Goal: Transaction & Acquisition: Purchase product/service

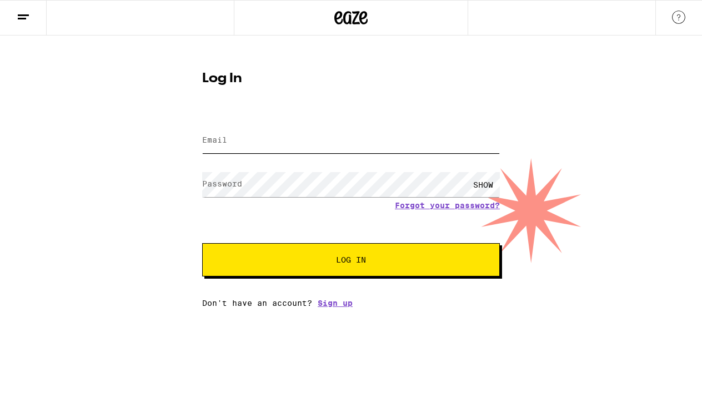
type input "Dilinus.harris@gmail.com"
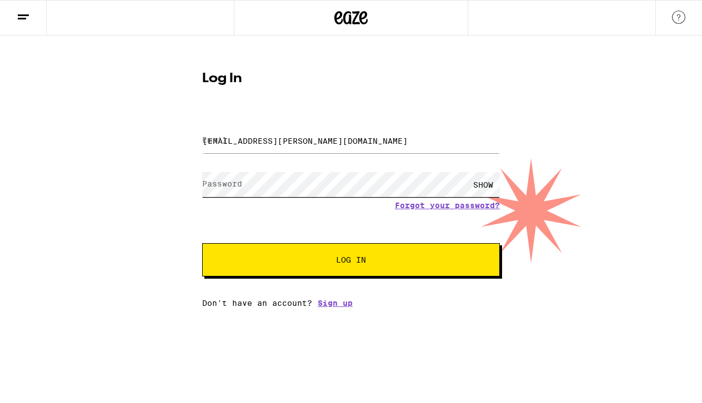
click at [351, 261] on button "Log In" at bounding box center [351, 259] width 298 height 33
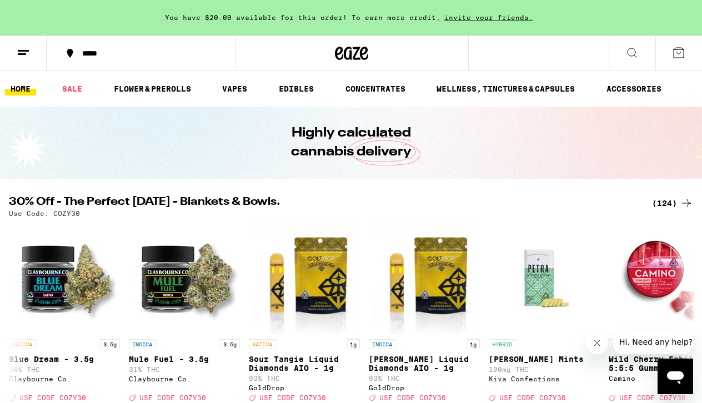
click at [84, 57] on div "*****" at bounding box center [148, 53] width 142 height 8
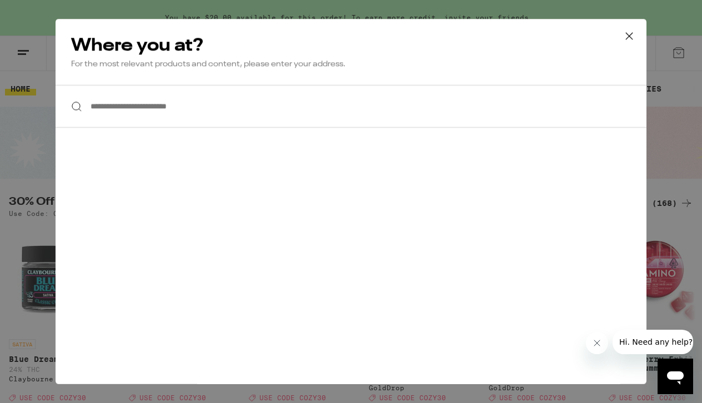
click at [129, 115] on input "**********" at bounding box center [351, 106] width 591 height 43
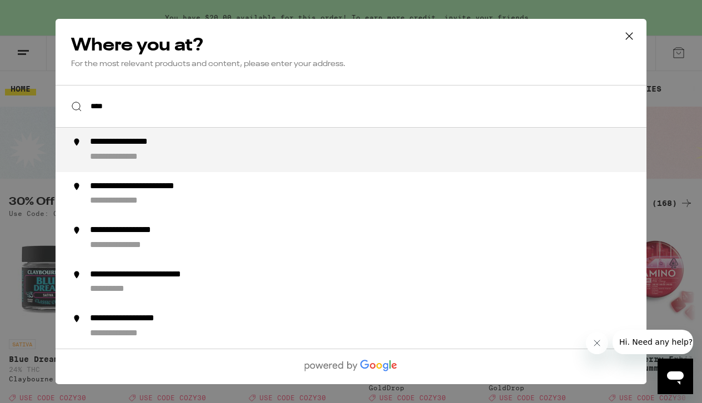
click at [106, 150] on div "**********" at bounding box center [373, 150] width 567 height 27
type input "**********"
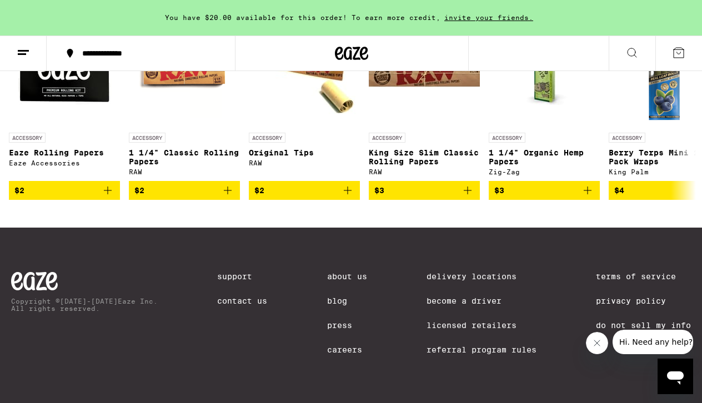
scroll to position [5042, 0]
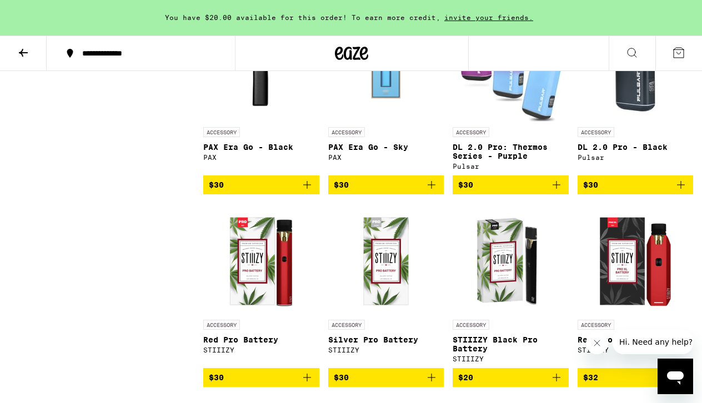
scroll to position [1137, 0]
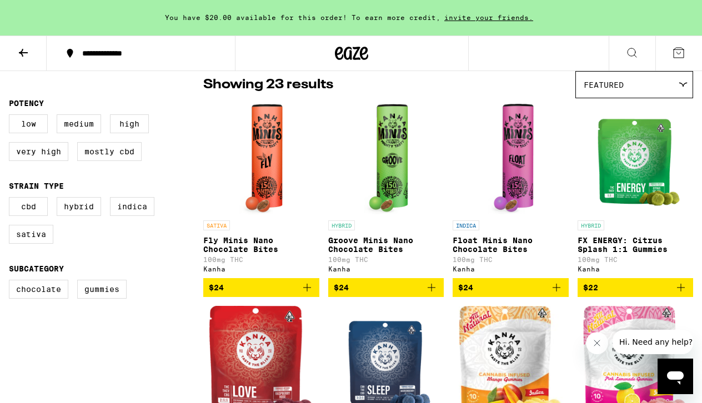
scroll to position [93, 0]
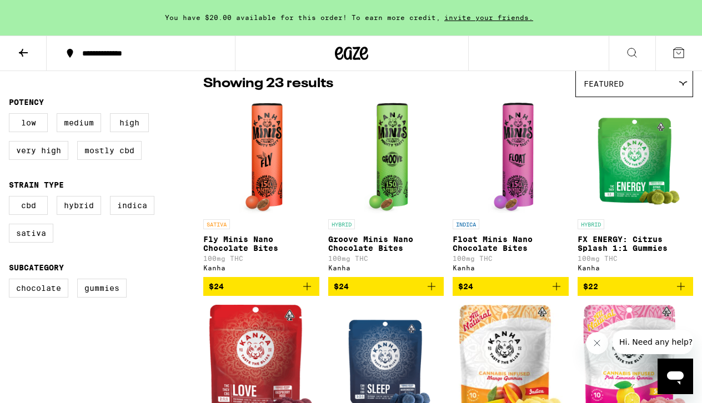
click at [252, 243] on p "Fly Minis Nano Chocolate Bites" at bounding box center [261, 244] width 116 height 18
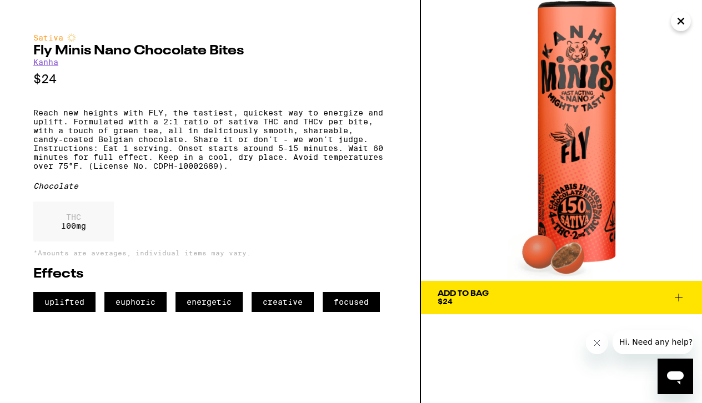
click at [693, 29] on img at bounding box center [561, 140] width 281 height 281
click at [683, 24] on icon "Close" at bounding box center [681, 21] width 13 height 17
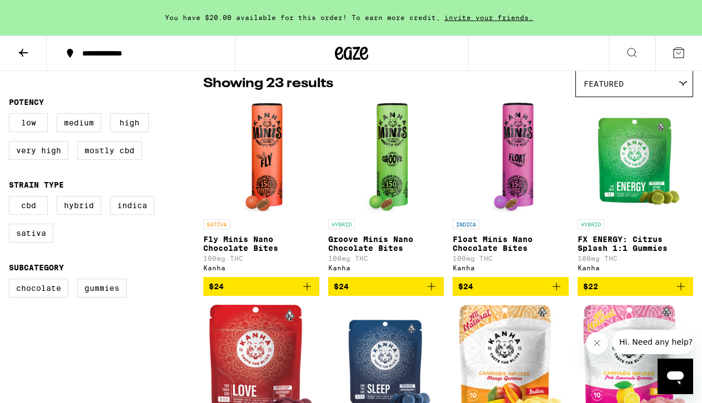
click at [305, 293] on icon "Add to bag" at bounding box center [307, 286] width 13 height 13
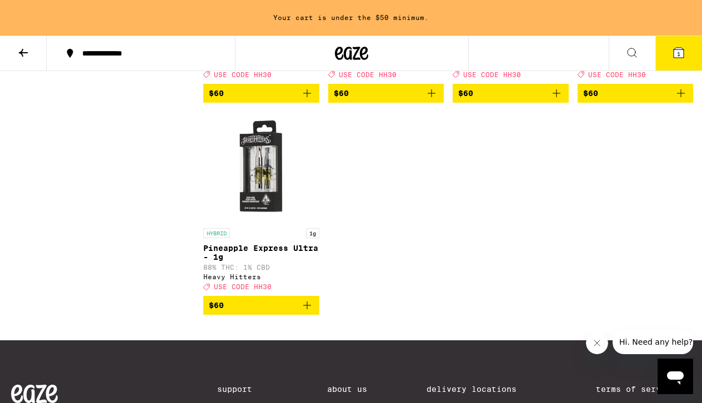
scroll to position [726, 0]
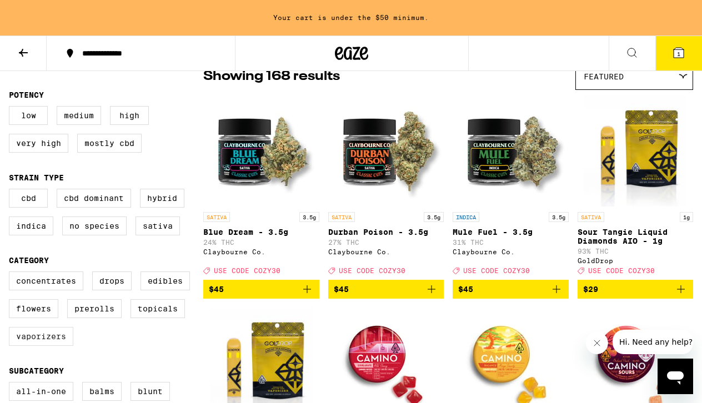
scroll to position [103, 0]
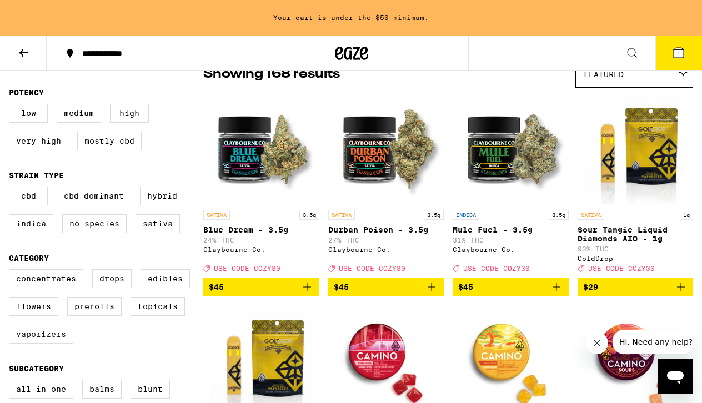
click at [54, 341] on label "Vaporizers" at bounding box center [41, 334] width 64 height 19
click at [12, 272] on input "Vaporizers" at bounding box center [11, 271] width 1 height 1
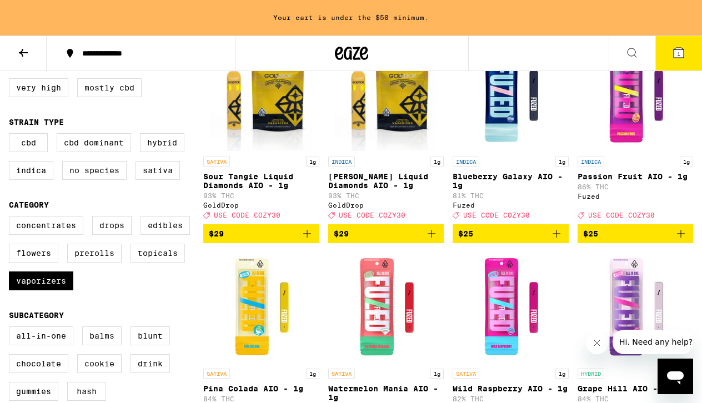
scroll to position [157, 0]
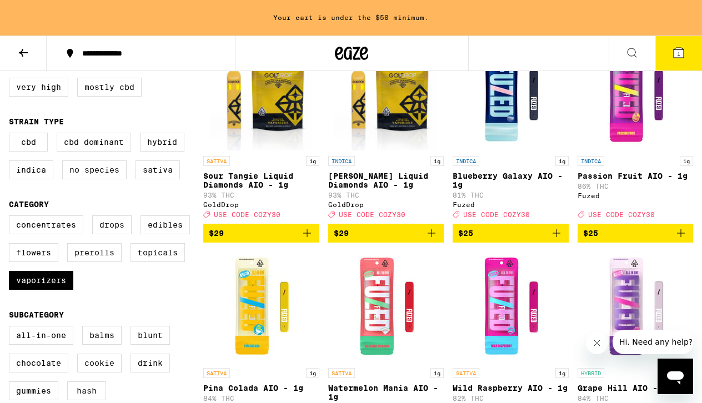
click at [308, 236] on icon "Add to bag" at bounding box center [307, 233] width 13 height 13
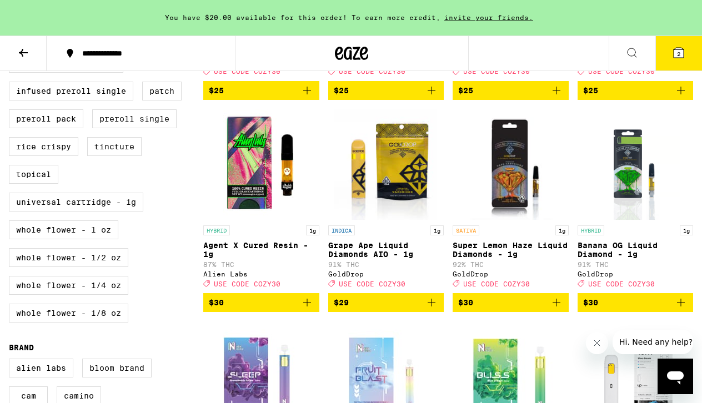
scroll to position [513, 0]
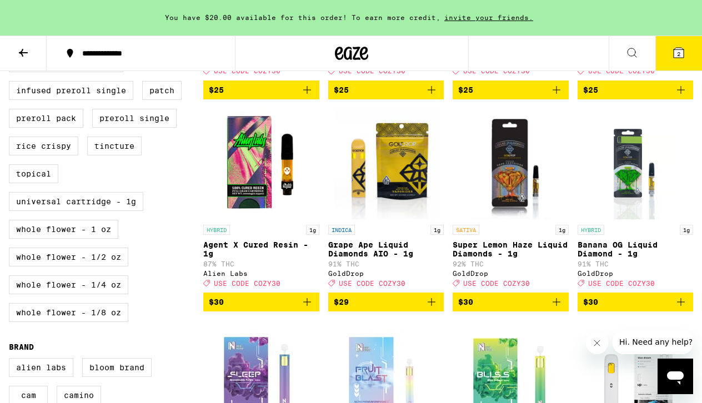
click at [560, 306] on icon "Add to bag" at bounding box center [557, 302] width 8 height 8
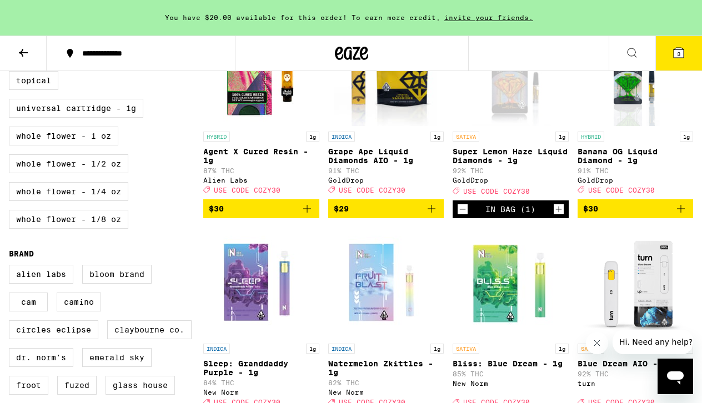
scroll to position [604, 0]
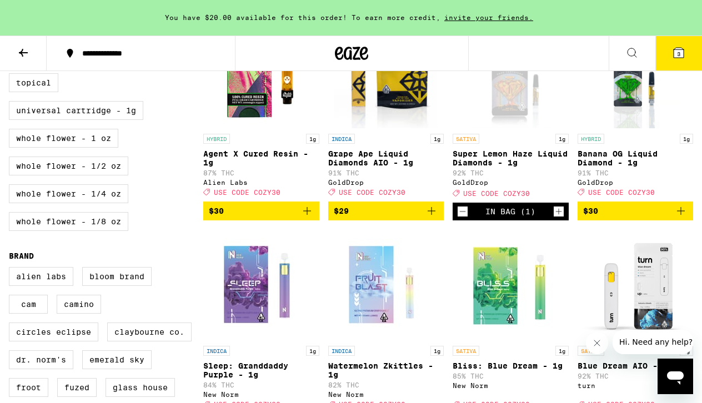
click at [677, 218] on icon "Add to bag" at bounding box center [681, 210] width 13 height 13
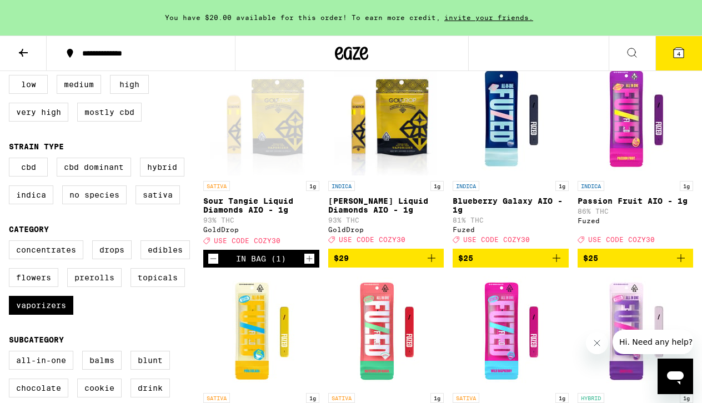
scroll to position [132, 0]
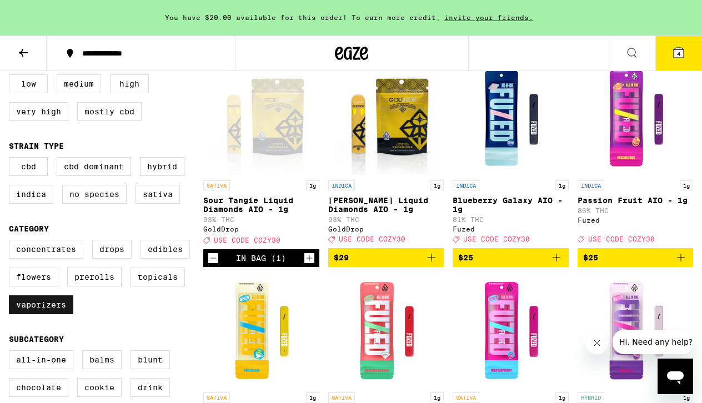
click at [57, 315] on label "Vaporizers" at bounding box center [41, 305] width 64 height 19
click at [12, 242] on input "Vaporizers" at bounding box center [11, 242] width 1 height 1
checkbox input "false"
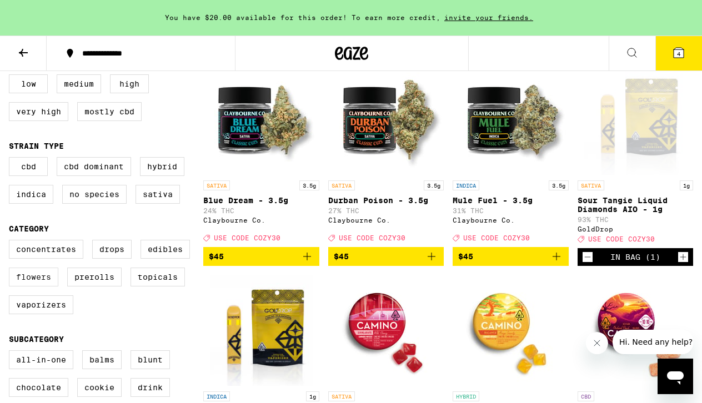
click at [37, 286] on label "Flowers" at bounding box center [33, 277] width 49 height 19
click at [12, 242] on input "Flowers" at bounding box center [11, 242] width 1 height 1
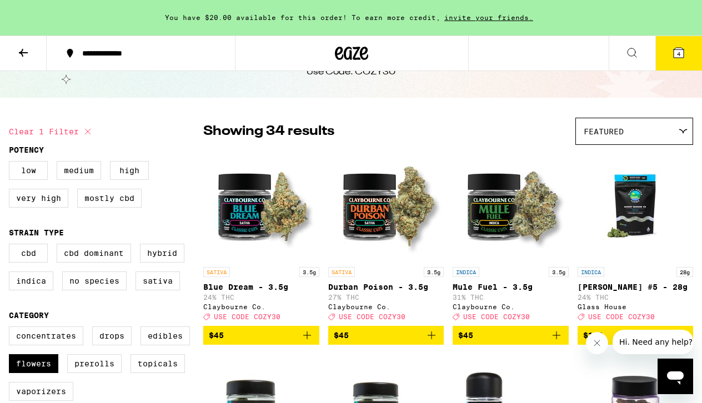
scroll to position [45, 0]
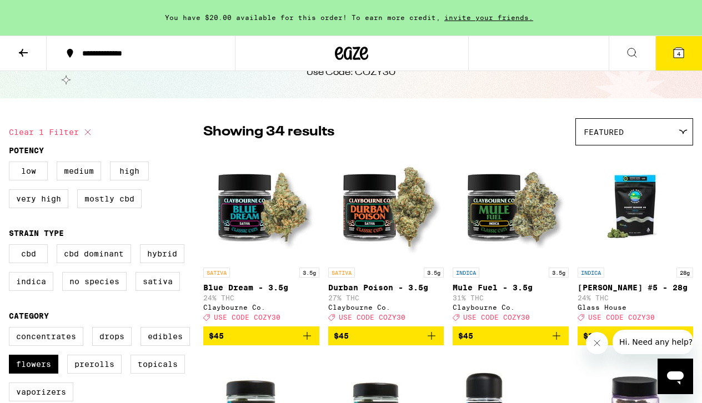
click at [632, 128] on div "Featured" at bounding box center [634, 132] width 117 height 26
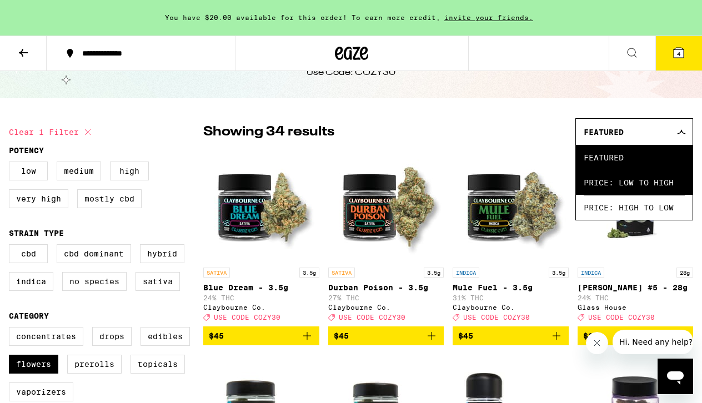
click at [621, 186] on span "Price: Low to High" at bounding box center [634, 182] width 101 height 25
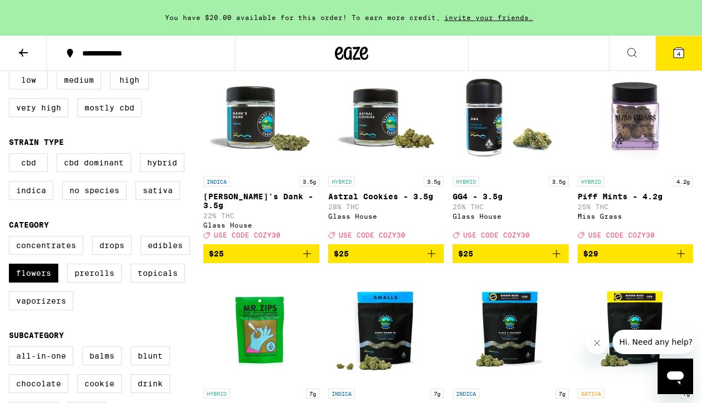
scroll to position [138, 0]
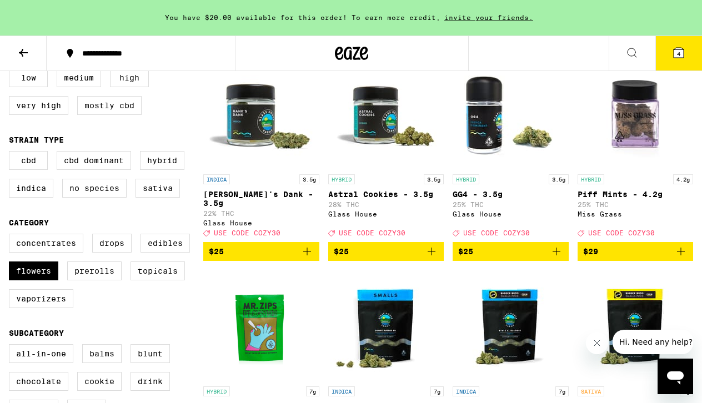
click at [436, 250] on icon "Add to bag" at bounding box center [431, 251] width 13 height 13
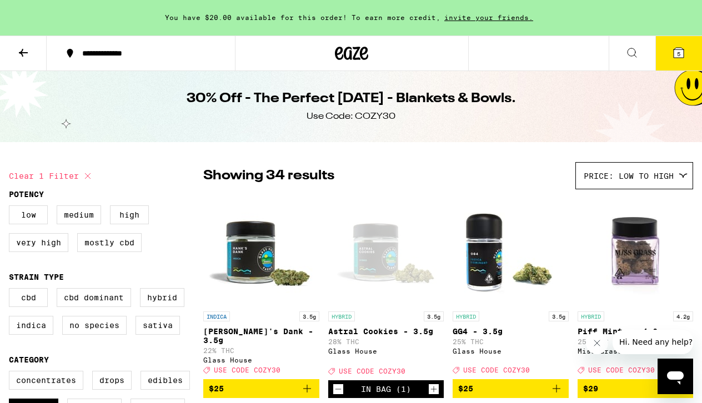
scroll to position [67, 0]
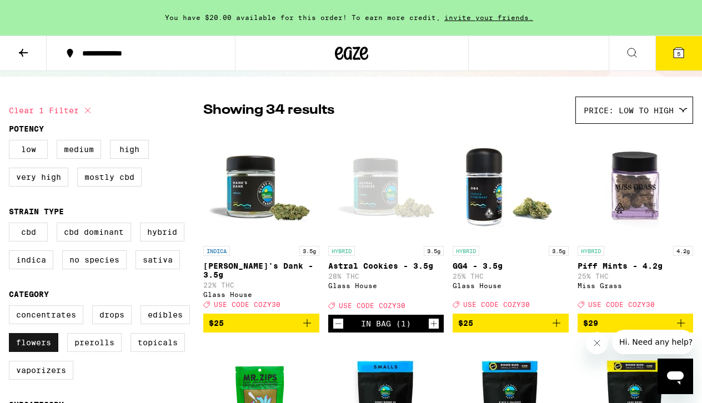
click at [43, 345] on label "Flowers" at bounding box center [33, 342] width 49 height 19
click at [12, 308] on input "Flowers" at bounding box center [11, 307] width 1 height 1
checkbox input "false"
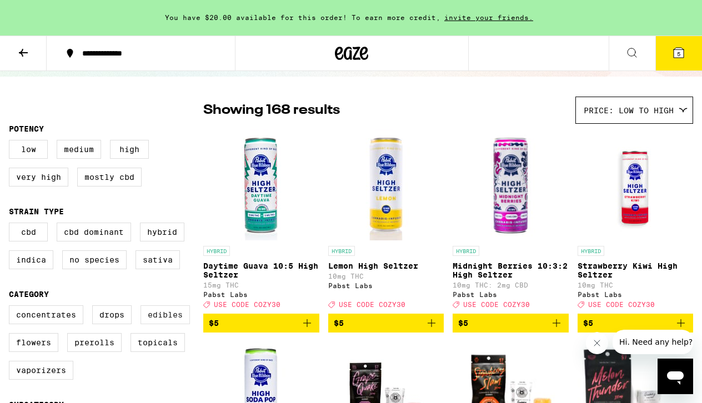
click at [155, 325] on label "Edibles" at bounding box center [165, 315] width 49 height 19
click at [12, 308] on input "Edibles" at bounding box center [11, 307] width 1 height 1
checkbox input "true"
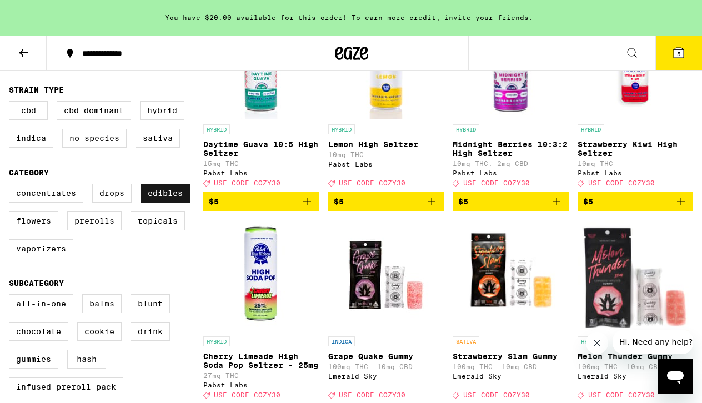
scroll to position [191, 0]
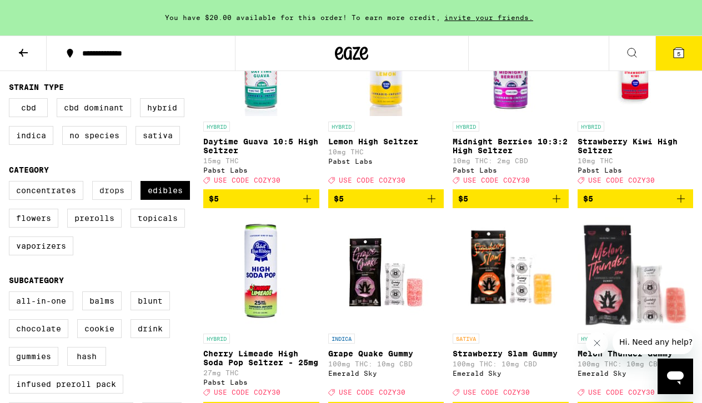
click at [126, 195] on label "Drops" at bounding box center [111, 190] width 39 height 19
click at [12, 183] on input "Drops" at bounding box center [11, 183] width 1 height 1
checkbox input "true"
click at [162, 196] on label "Edibles" at bounding box center [165, 190] width 49 height 19
click at [12, 183] on input "Edibles" at bounding box center [11, 183] width 1 height 1
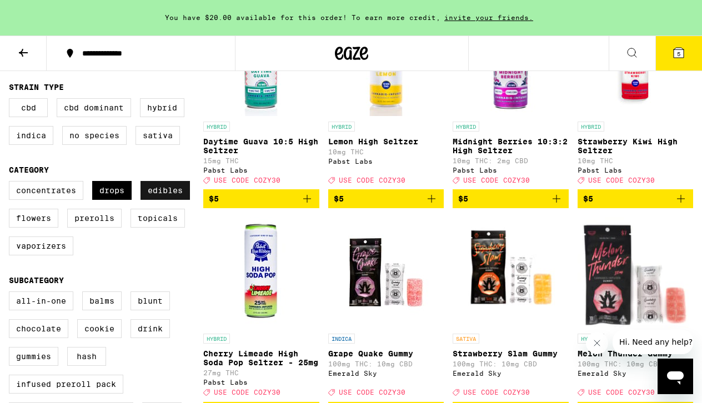
checkbox input "false"
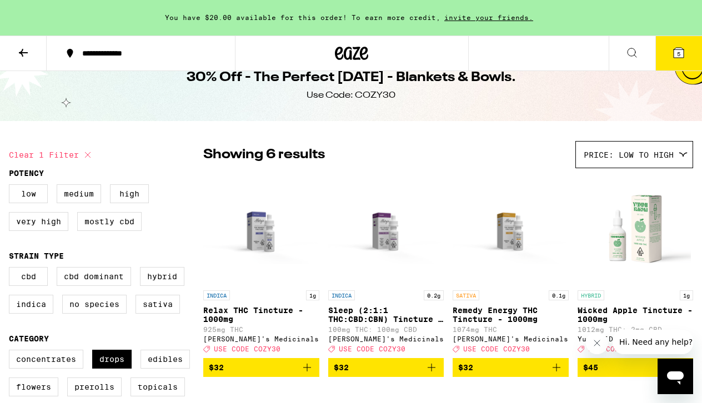
scroll to position [26, 0]
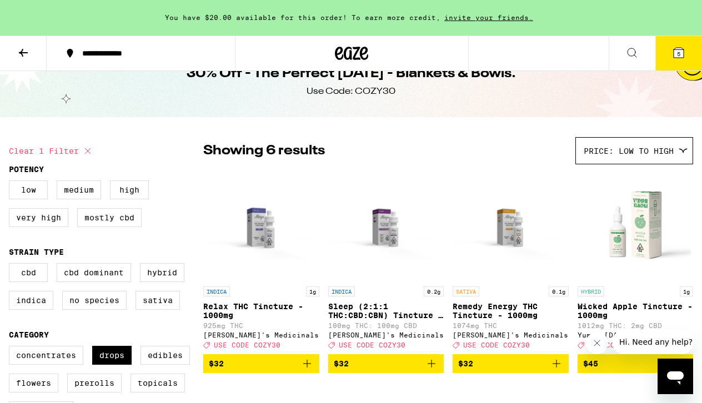
click at [671, 52] on button "5" at bounding box center [679, 53] width 47 height 34
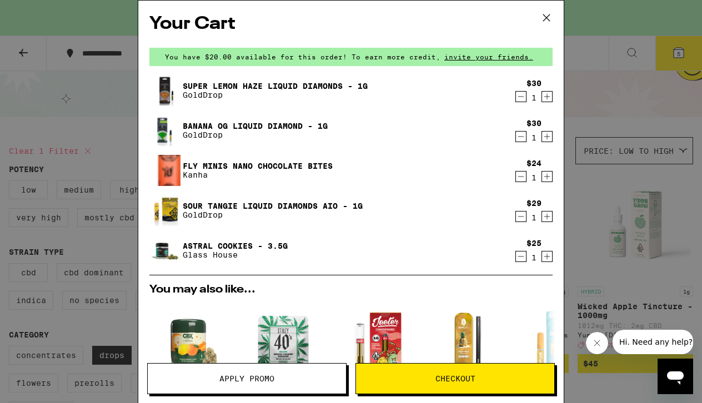
click at [538, 21] on icon at bounding box center [546, 17] width 17 height 17
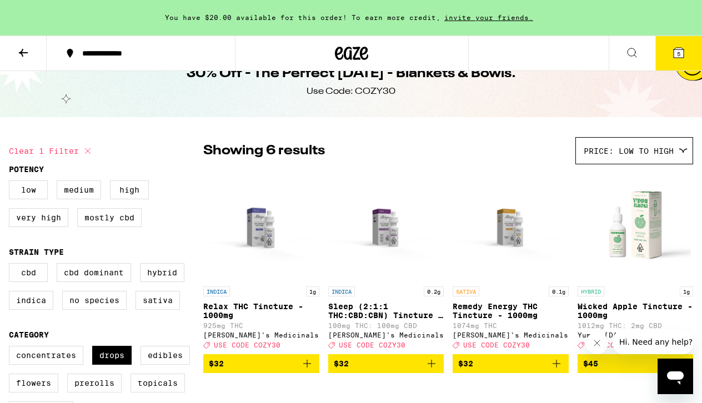
click at [372, 91] on div "Use Code: COZY30" at bounding box center [351, 92] width 89 height 12
copy div "COZY30"
click at [684, 57] on icon at bounding box center [679, 53] width 10 height 10
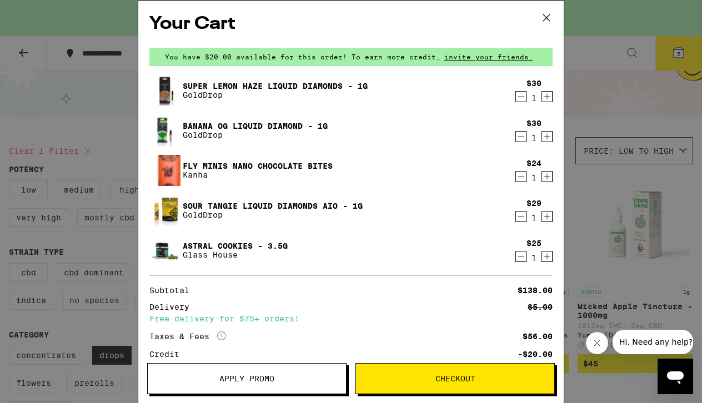
click at [242, 382] on span "Apply Promo" at bounding box center [246, 379] width 55 height 8
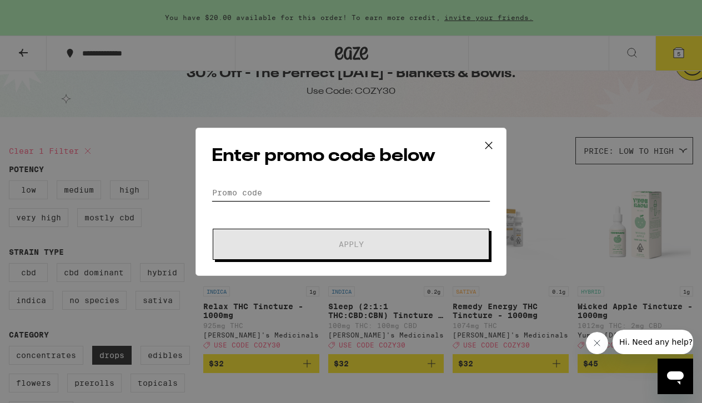
click at [290, 192] on input "Promo Code" at bounding box center [351, 192] width 279 height 17
paste input "COZY30"
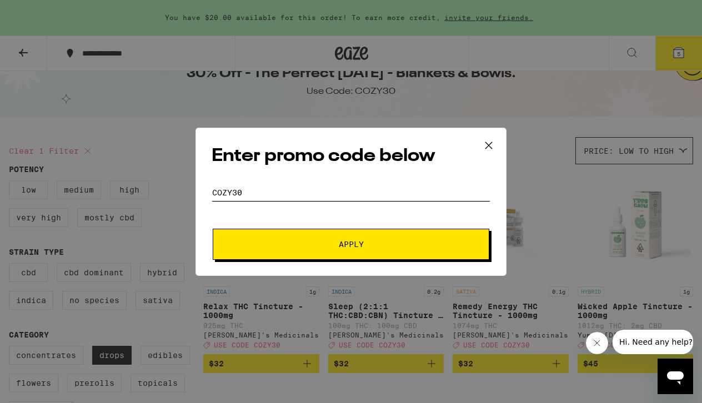
type input "COZY30"
click at [290, 227] on form "Promo Code COZY30 Apply" at bounding box center [351, 222] width 279 height 76
click at [292, 239] on button "Apply" at bounding box center [351, 244] width 277 height 31
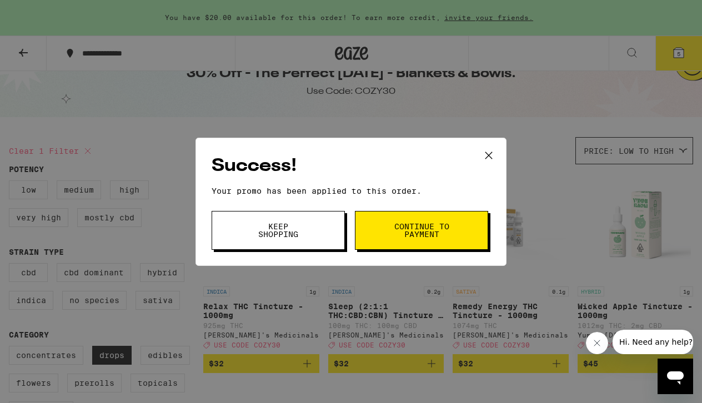
click at [316, 217] on button "Keep Shopping" at bounding box center [278, 230] width 133 height 39
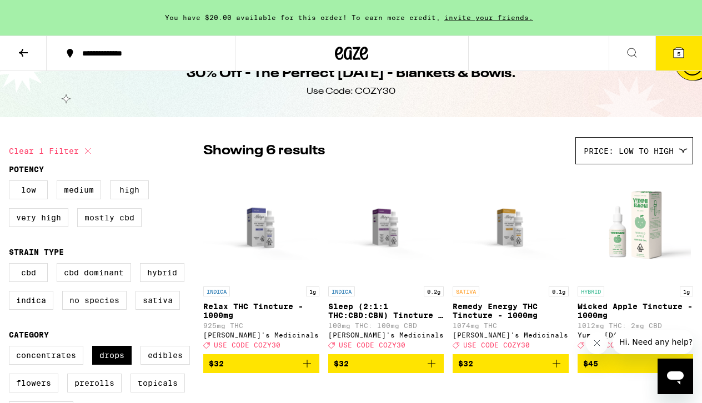
click at [680, 59] on icon at bounding box center [678, 52] width 13 height 13
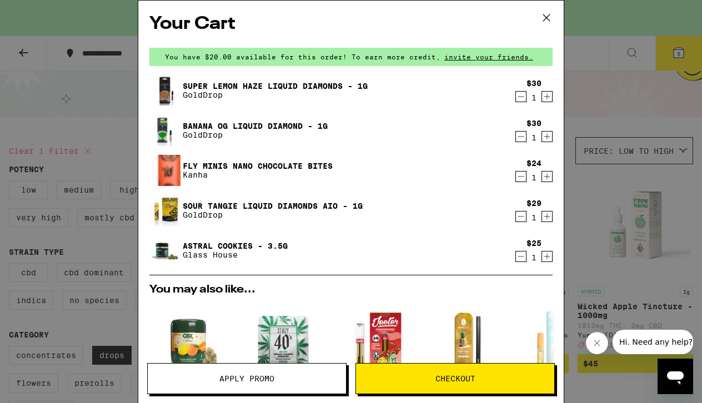
click at [551, 13] on icon at bounding box center [546, 17] width 17 height 17
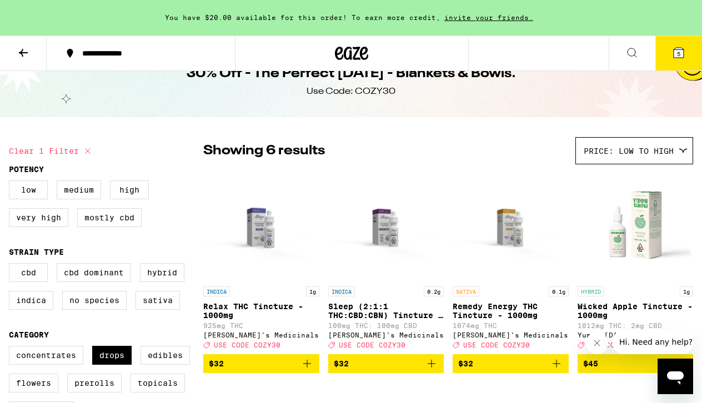
click at [344, 52] on icon at bounding box center [352, 53] width 17 height 13
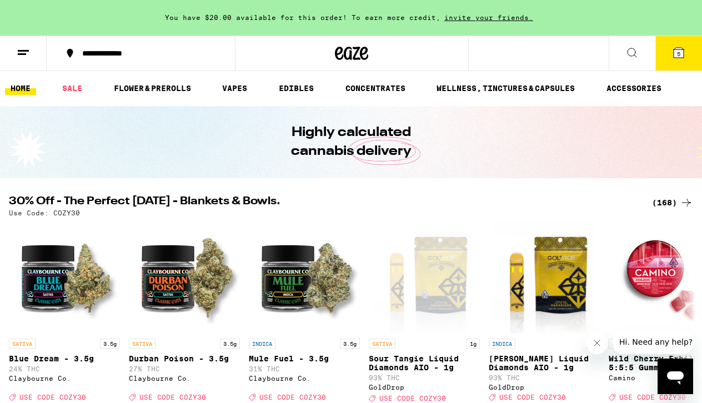
scroll to position [263, 0]
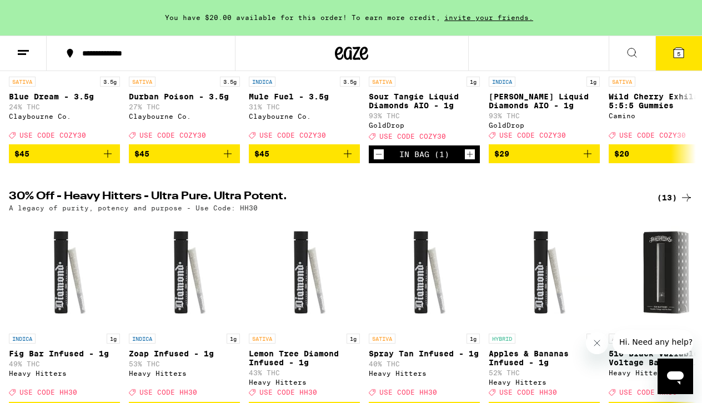
click at [29, 52] on icon at bounding box center [23, 52] width 13 height 13
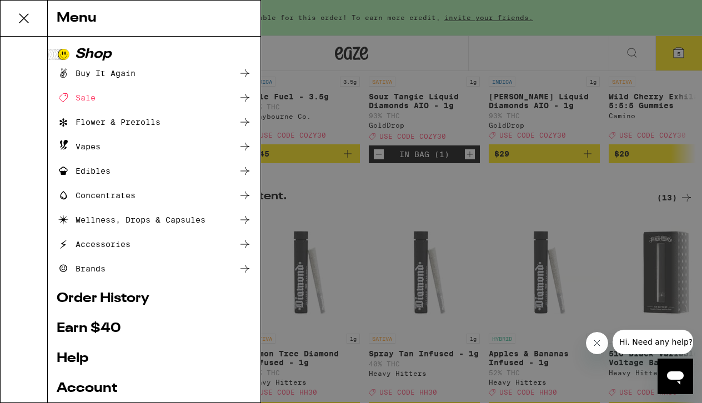
click at [92, 147] on div "Vapes" at bounding box center [79, 146] width 44 height 13
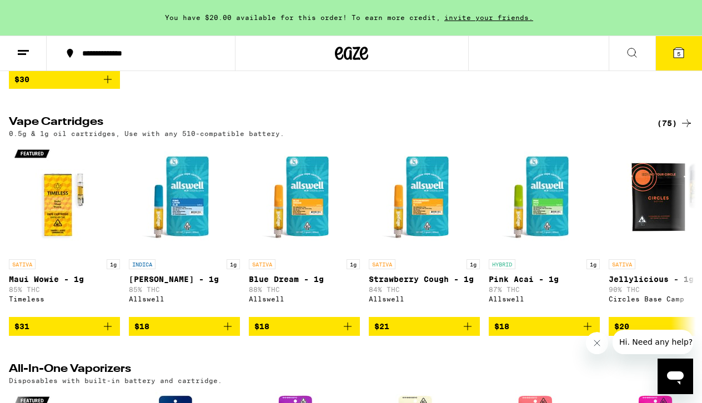
scroll to position [576, 0]
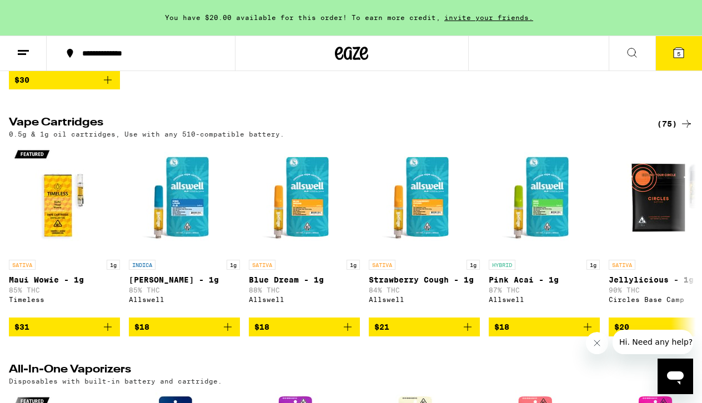
click at [673, 131] on div "(75)" at bounding box center [675, 123] width 36 height 13
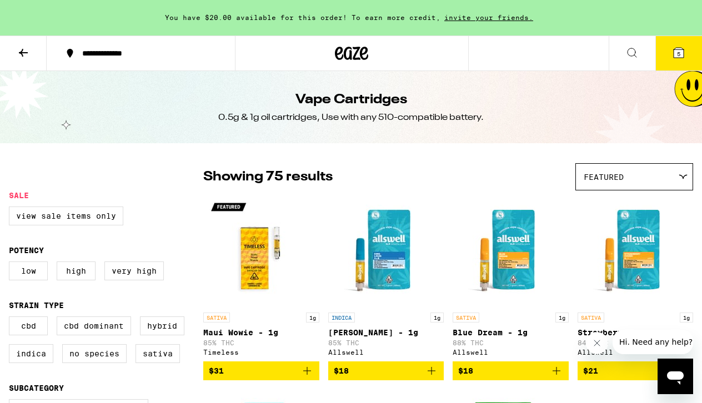
click at [642, 177] on div "Featured" at bounding box center [634, 177] width 117 height 26
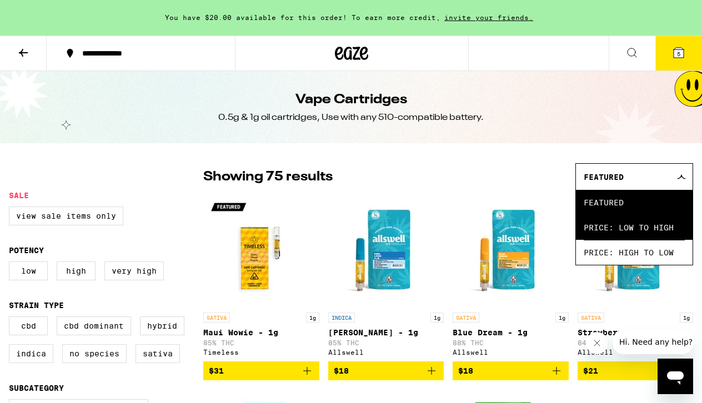
click at [626, 234] on span "Price: Low to High" at bounding box center [634, 227] width 101 height 25
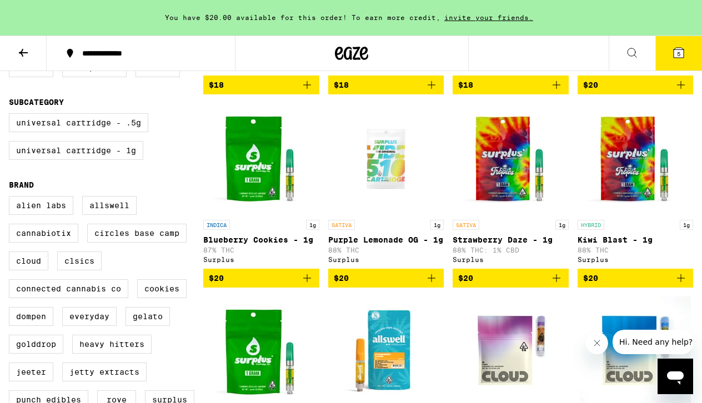
scroll to position [149, 0]
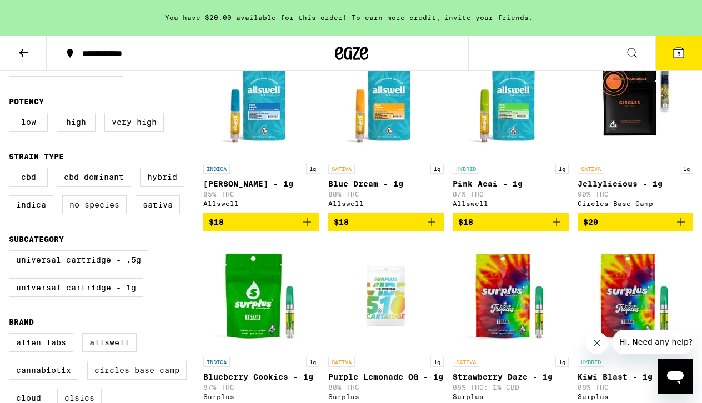
click at [432, 226] on icon "Add to bag" at bounding box center [432, 222] width 8 height 8
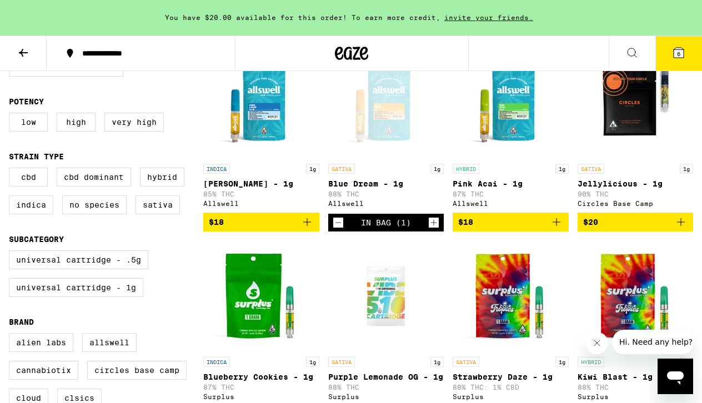
click at [677, 42] on button "6" at bounding box center [679, 53] width 47 height 34
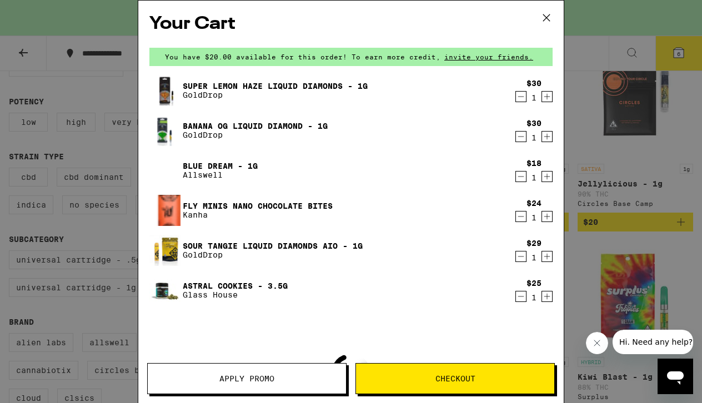
click at [447, 372] on button "Checkout" at bounding box center [455, 378] width 199 height 31
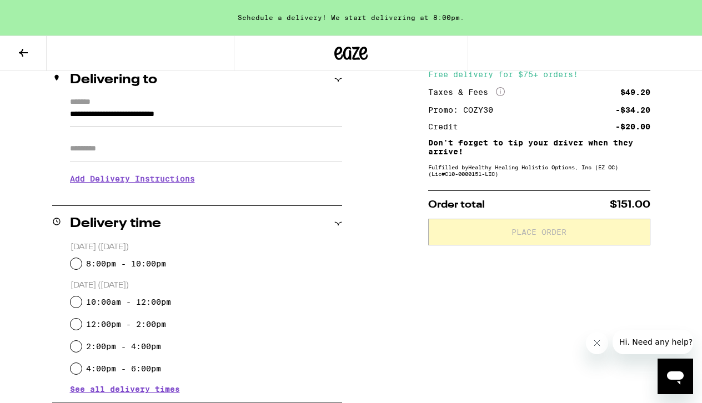
scroll to position [140, 0]
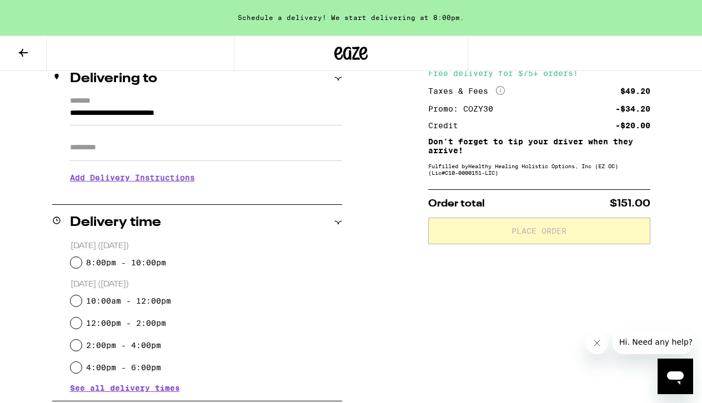
click at [112, 161] on input "Apt/Suite" at bounding box center [206, 147] width 272 height 27
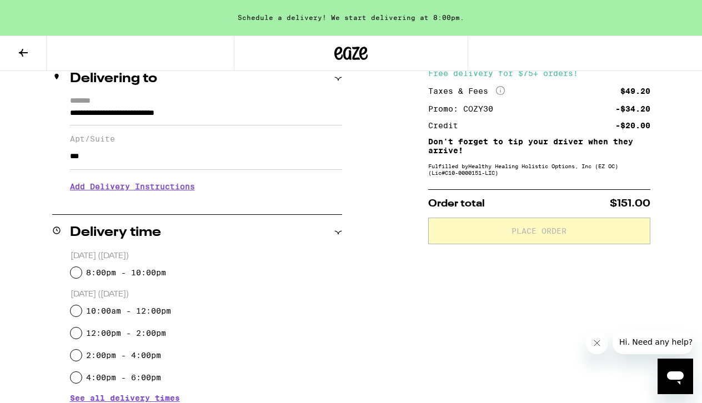
type input "***"
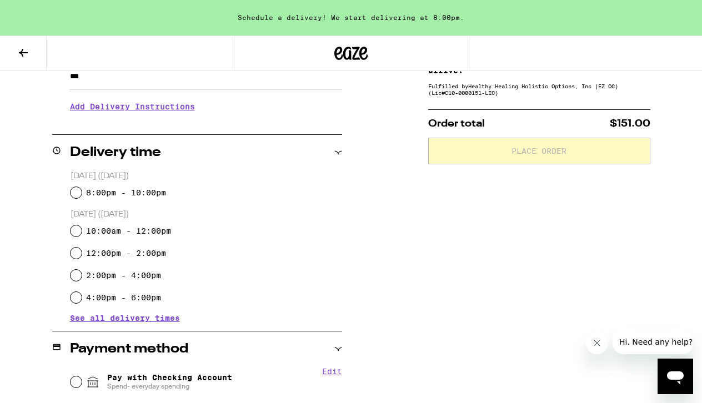
scroll to position [222, 0]
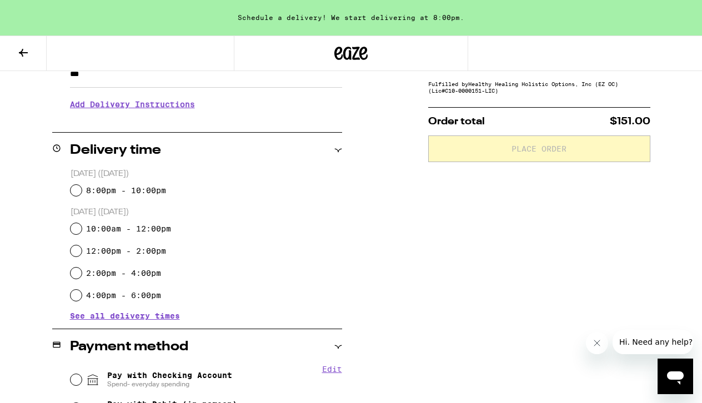
click at [81, 192] on input "8:00pm - 10:00pm" at bounding box center [76, 190] width 11 height 11
radio input "true"
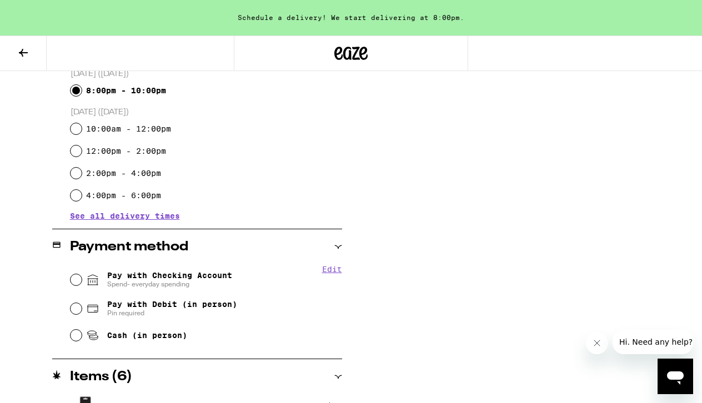
scroll to position [324, 0]
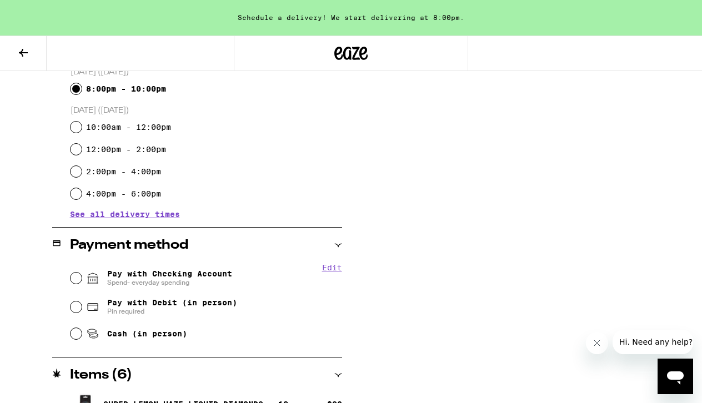
click at [74, 277] on input "Pay with Checking Account Spend- everyday spending" at bounding box center [76, 278] width 11 height 11
radio input "true"
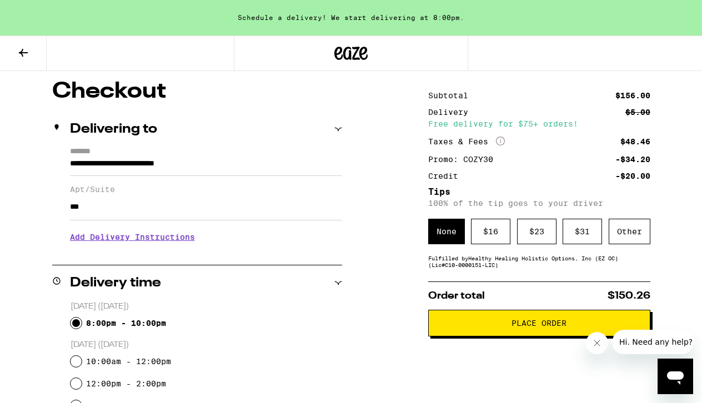
scroll to position [89, 0]
click at [492, 228] on div "$ 16" at bounding box center [490, 232] width 39 height 26
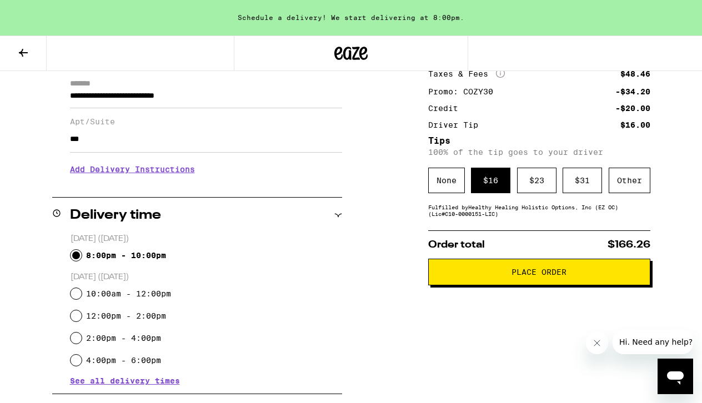
scroll to position [167, 0]
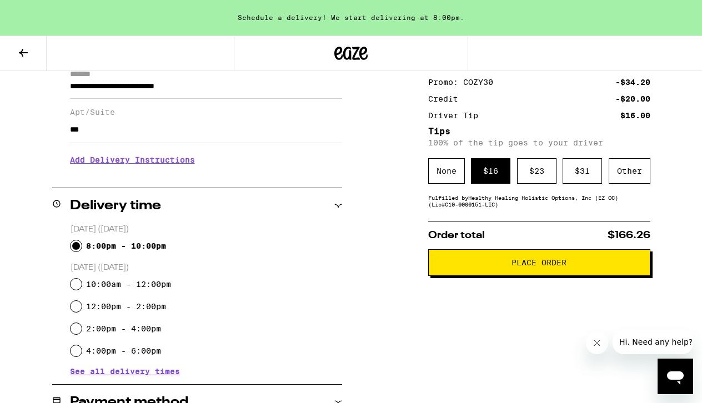
click at [451, 264] on span "Place Order" at bounding box center [539, 263] width 203 height 8
